Goal: Information Seeking & Learning: Learn about a topic

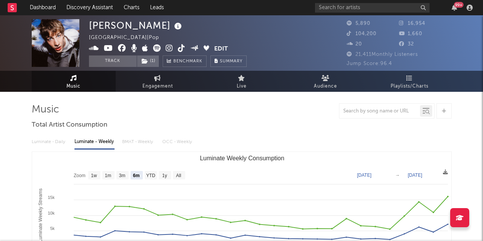
select select "6m"
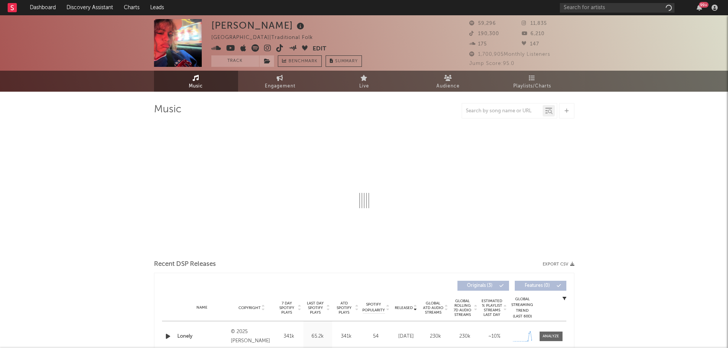
select select "1w"
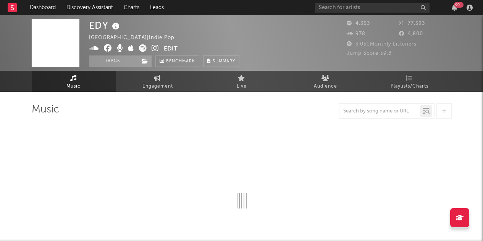
select select "6m"
